Goal: Transaction & Acquisition: Book appointment/travel/reservation

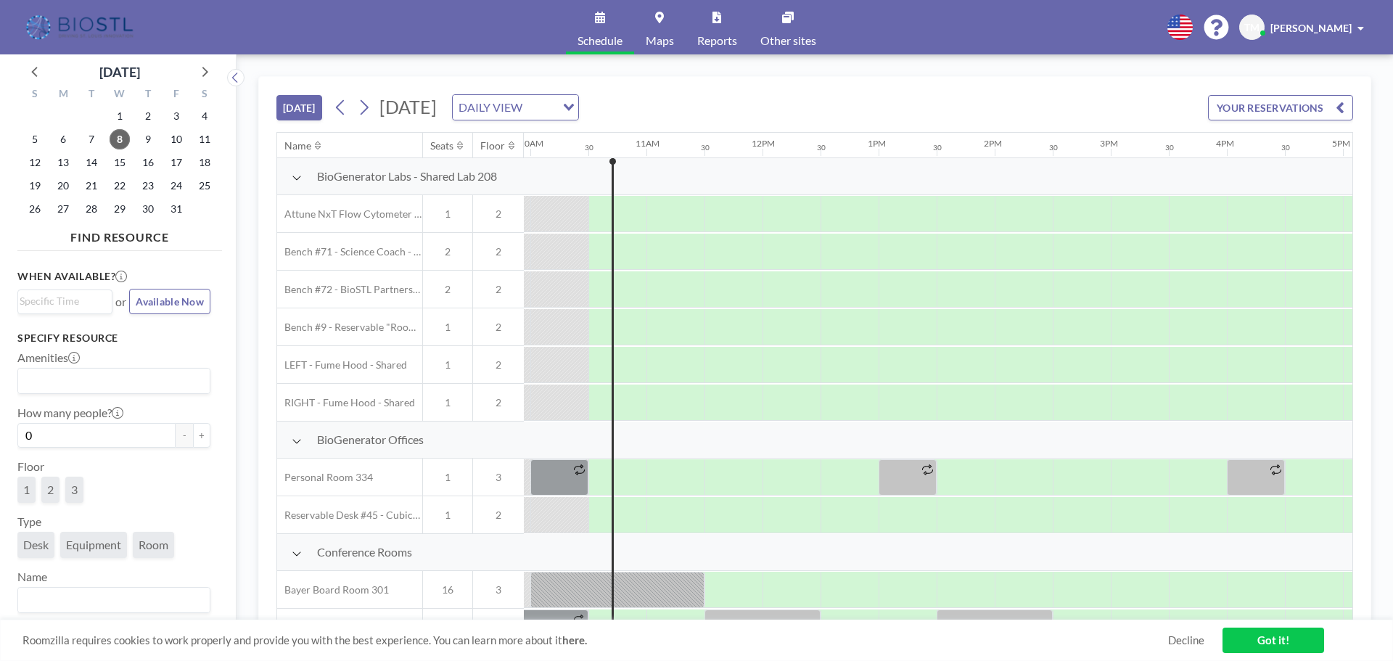
scroll to position [0, 1161]
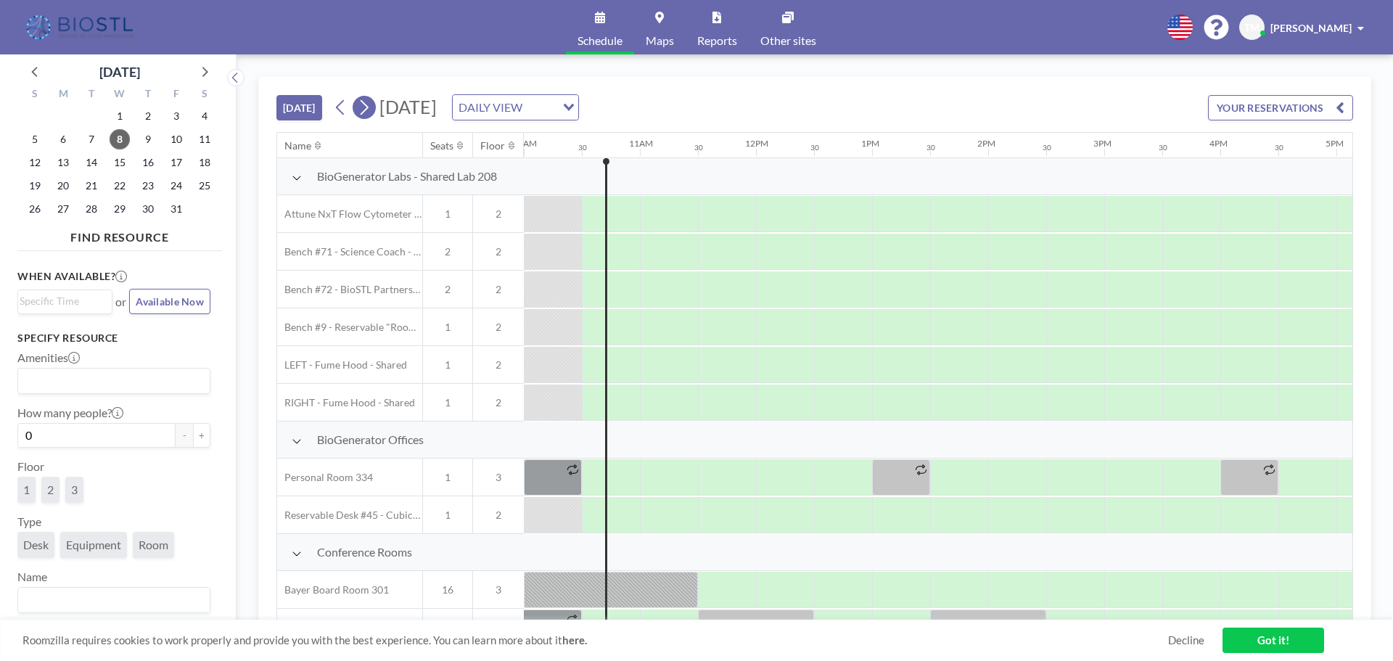
click at [366, 106] on icon at bounding box center [364, 108] width 14 height 22
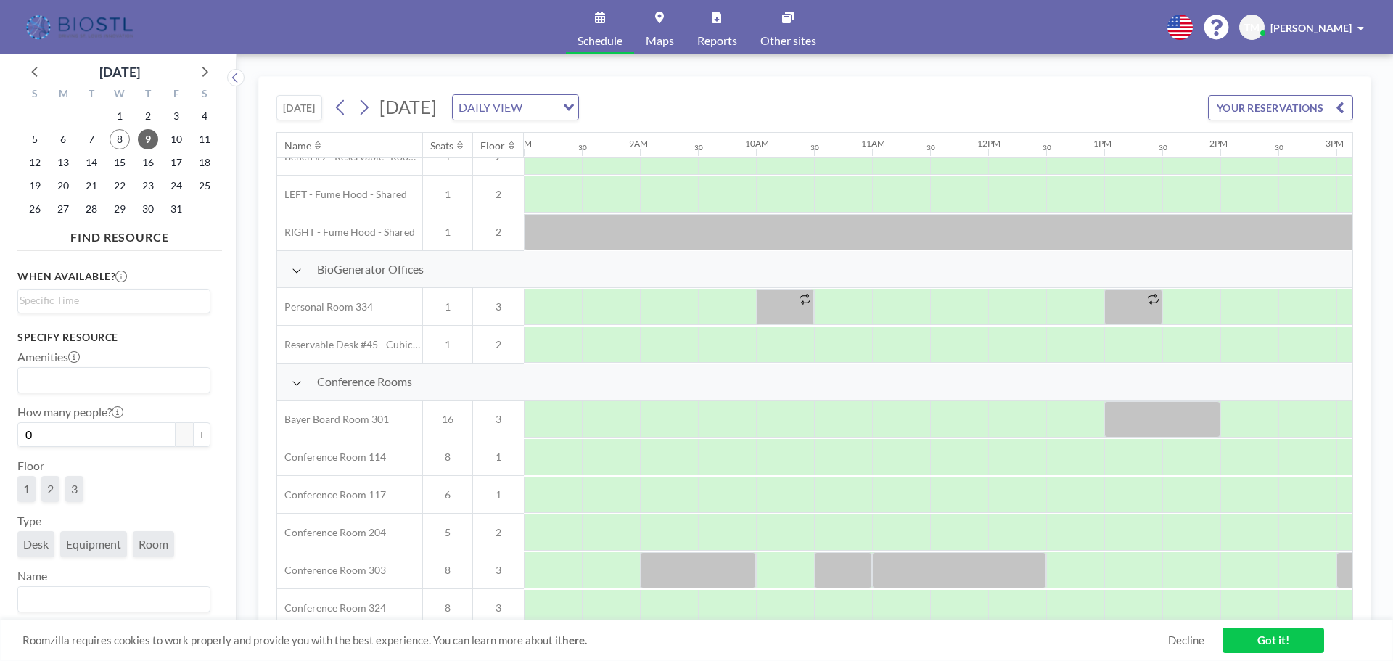
scroll to position [218, 929]
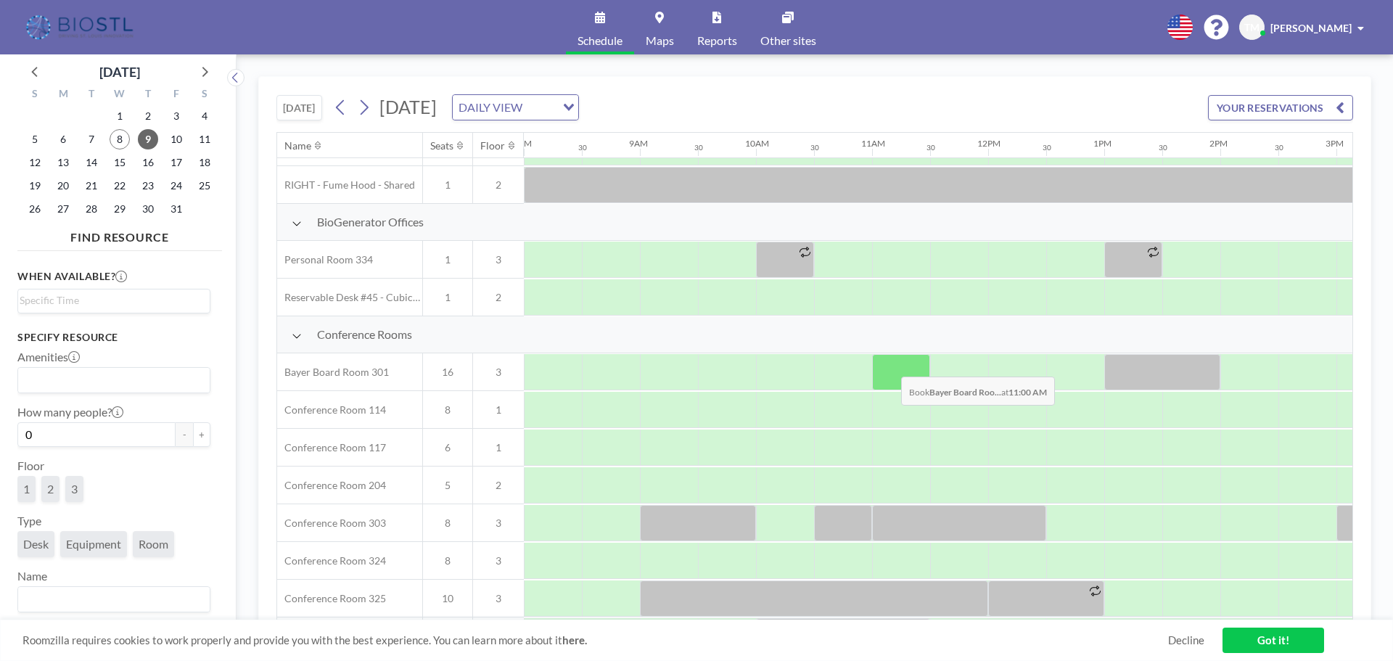
click at [890, 366] on div at bounding box center [901, 372] width 58 height 36
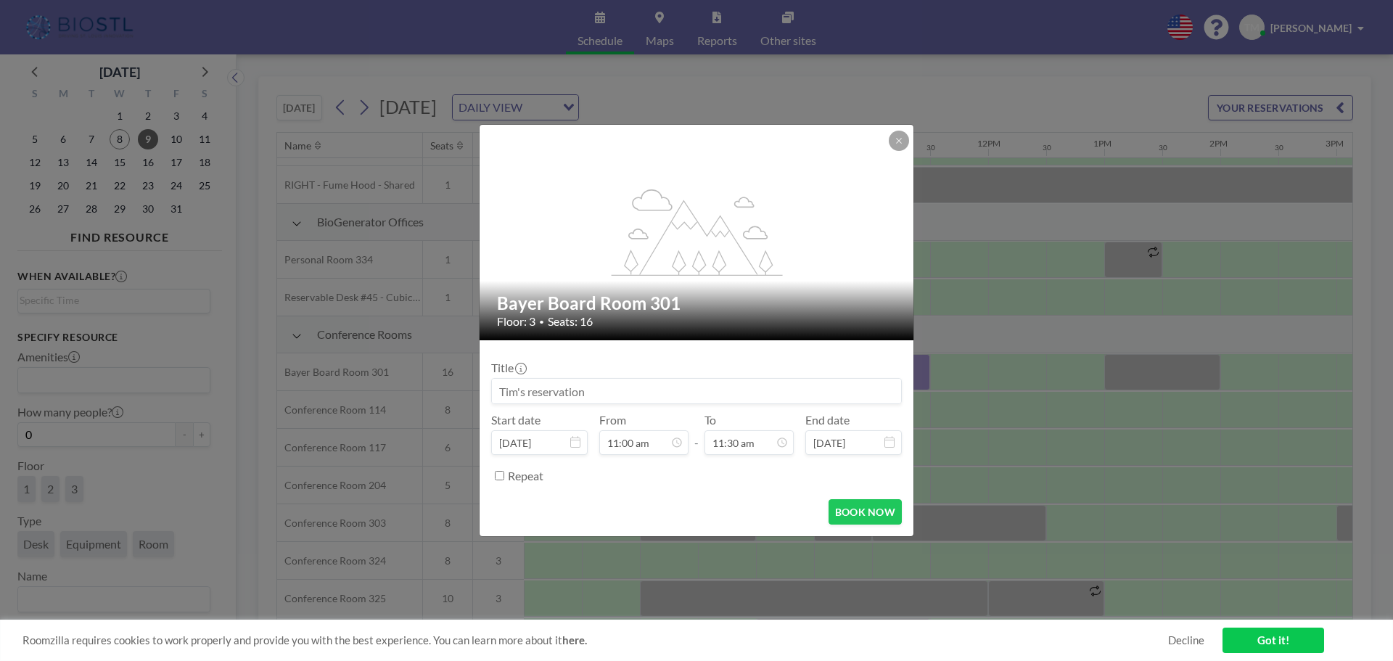
click at [606, 393] on input at bounding box center [696, 391] width 409 height 25
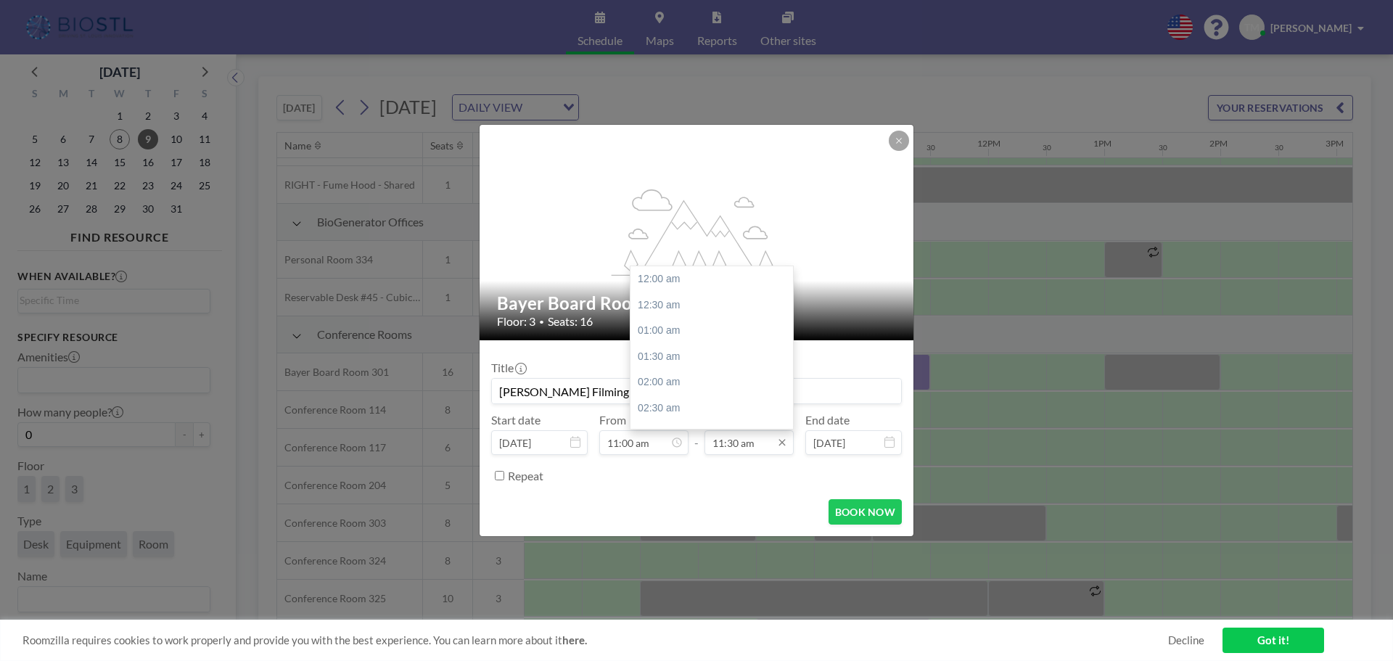
scroll to position [594, 0]
type input "[PERSON_NAME] Filming"
click at [681, 304] on div "12:00 pm" at bounding box center [716, 305] width 170 height 26
type input "12:00 pm"
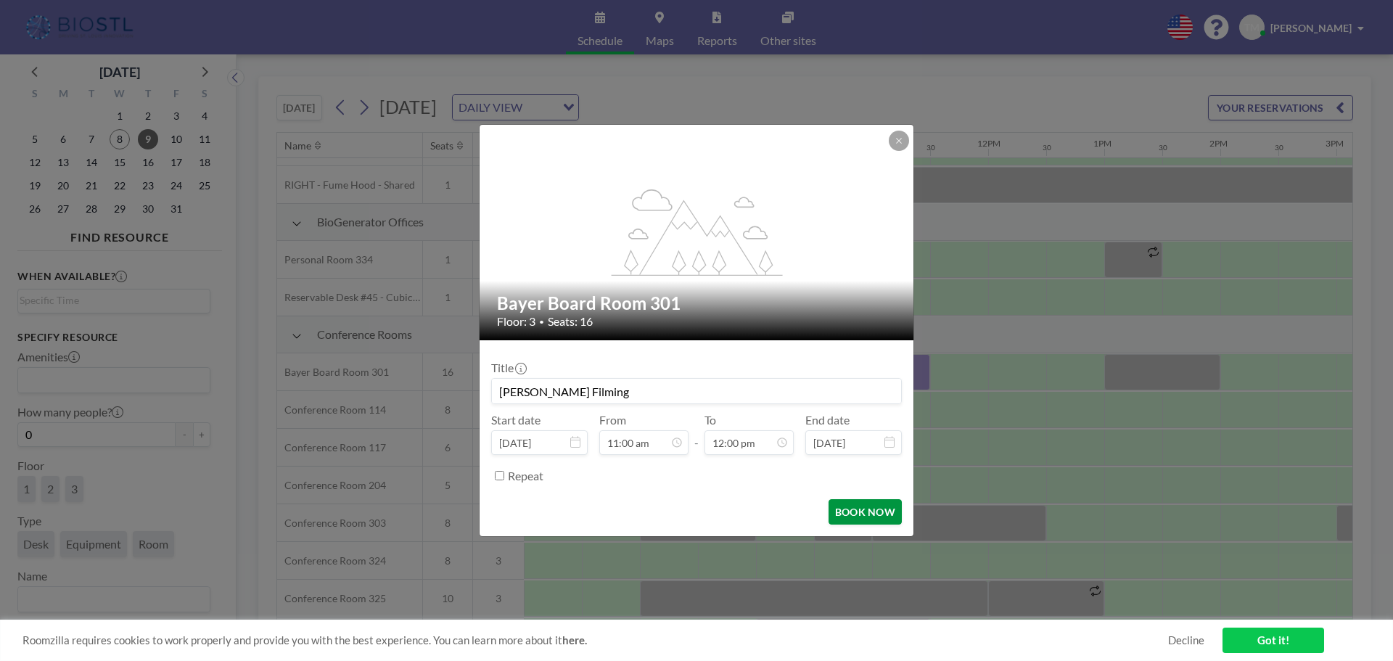
click at [854, 513] on button "BOOK NOW" at bounding box center [865, 511] width 73 height 25
